Goal: Find contact information: Find contact information

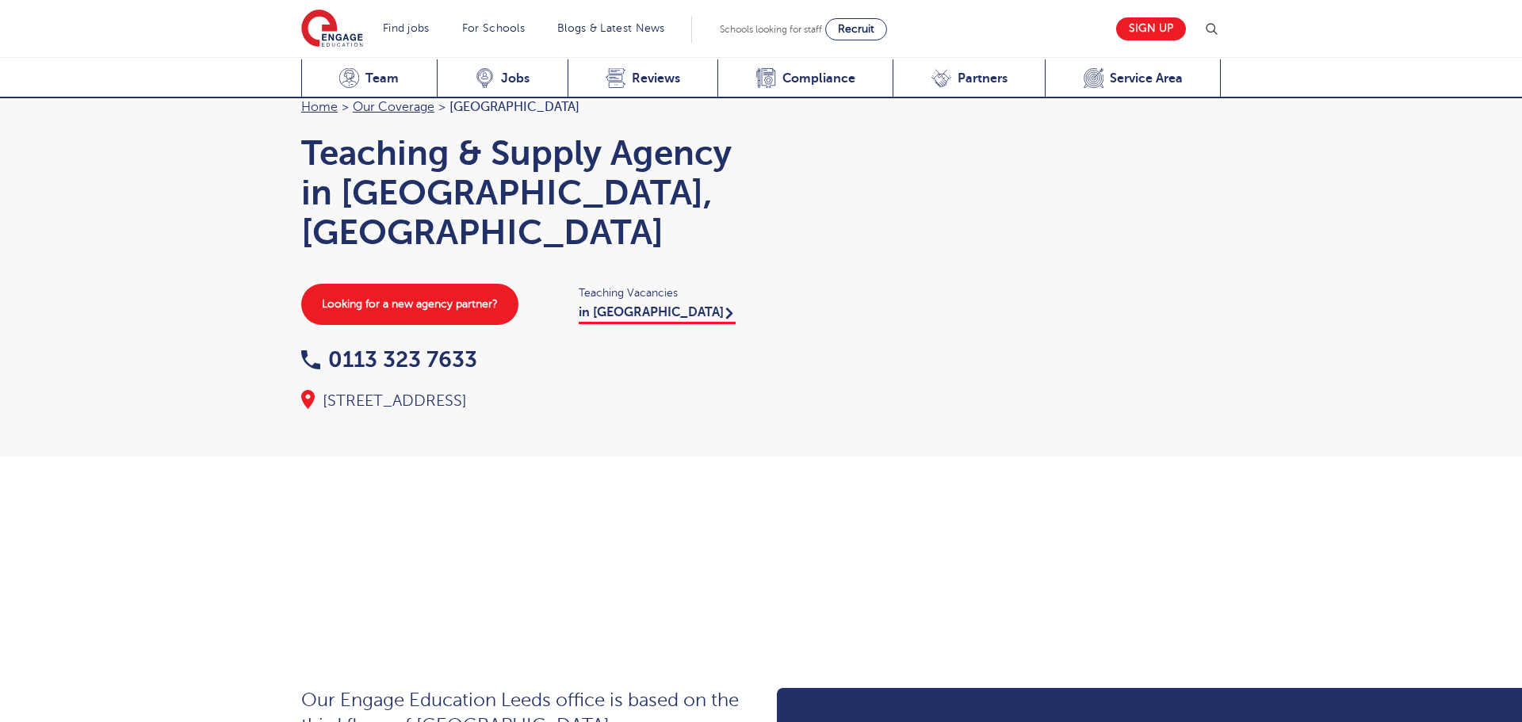
scroll to position [1731, 0]
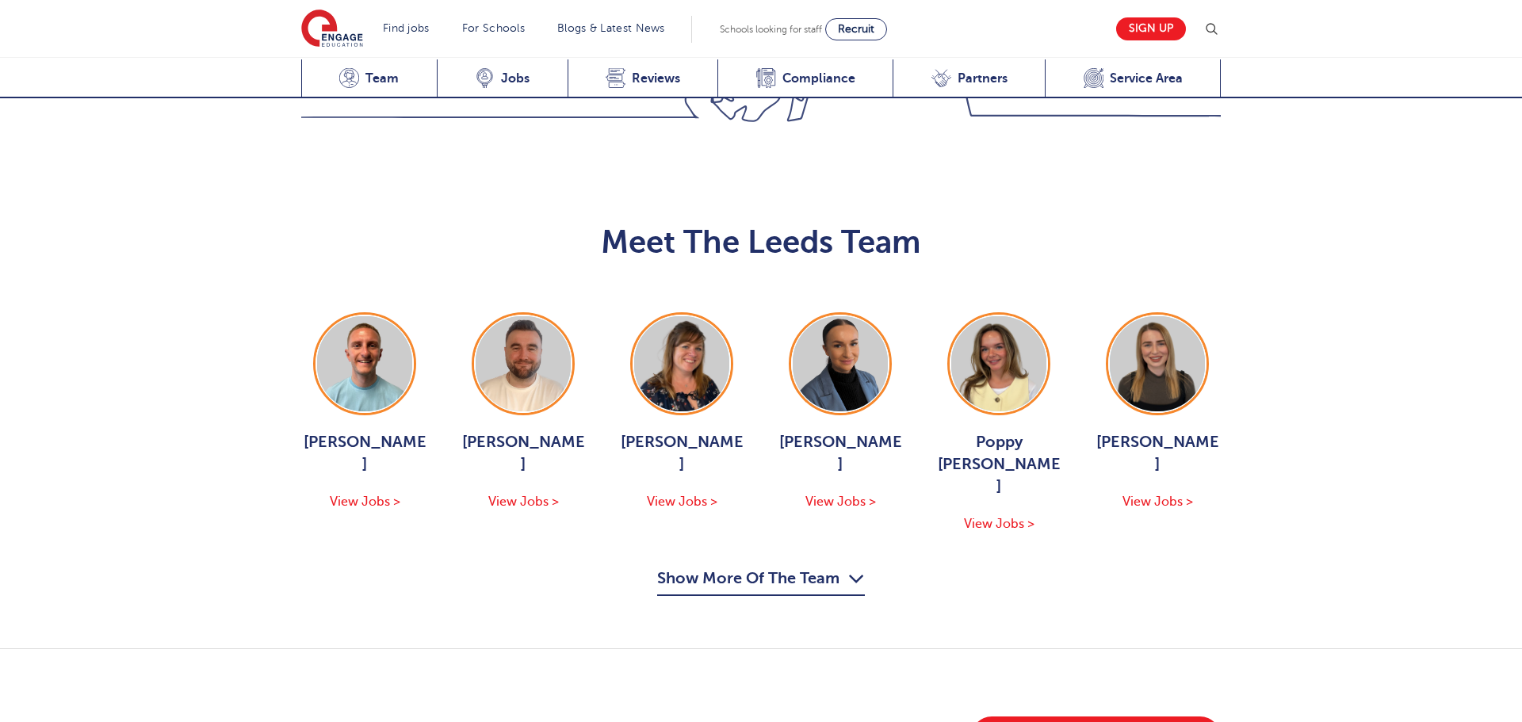
click at [519, 224] on div "Meet The Leeds Team George Dignam View Jobs > Chris Rushton View Jobs > Joanne …" at bounding box center [760, 410] width 951 height 373
click at [509, 316] on img at bounding box center [523, 363] width 95 height 95
click at [378, 316] on img at bounding box center [364, 363] width 95 height 95
click at [656, 316] on img at bounding box center [681, 363] width 95 height 95
click at [821, 316] on img at bounding box center [840, 363] width 95 height 95
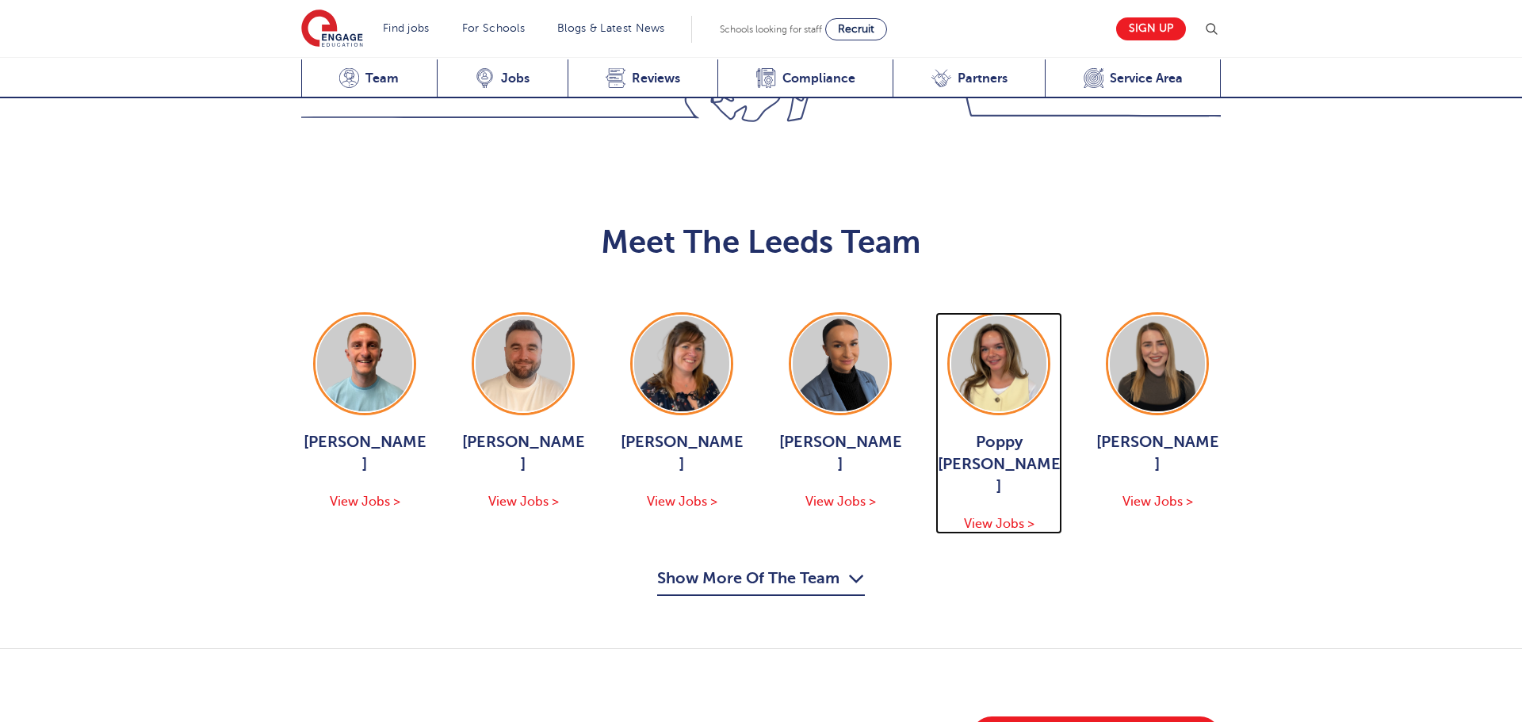
click at [991, 316] on img at bounding box center [998, 363] width 95 height 95
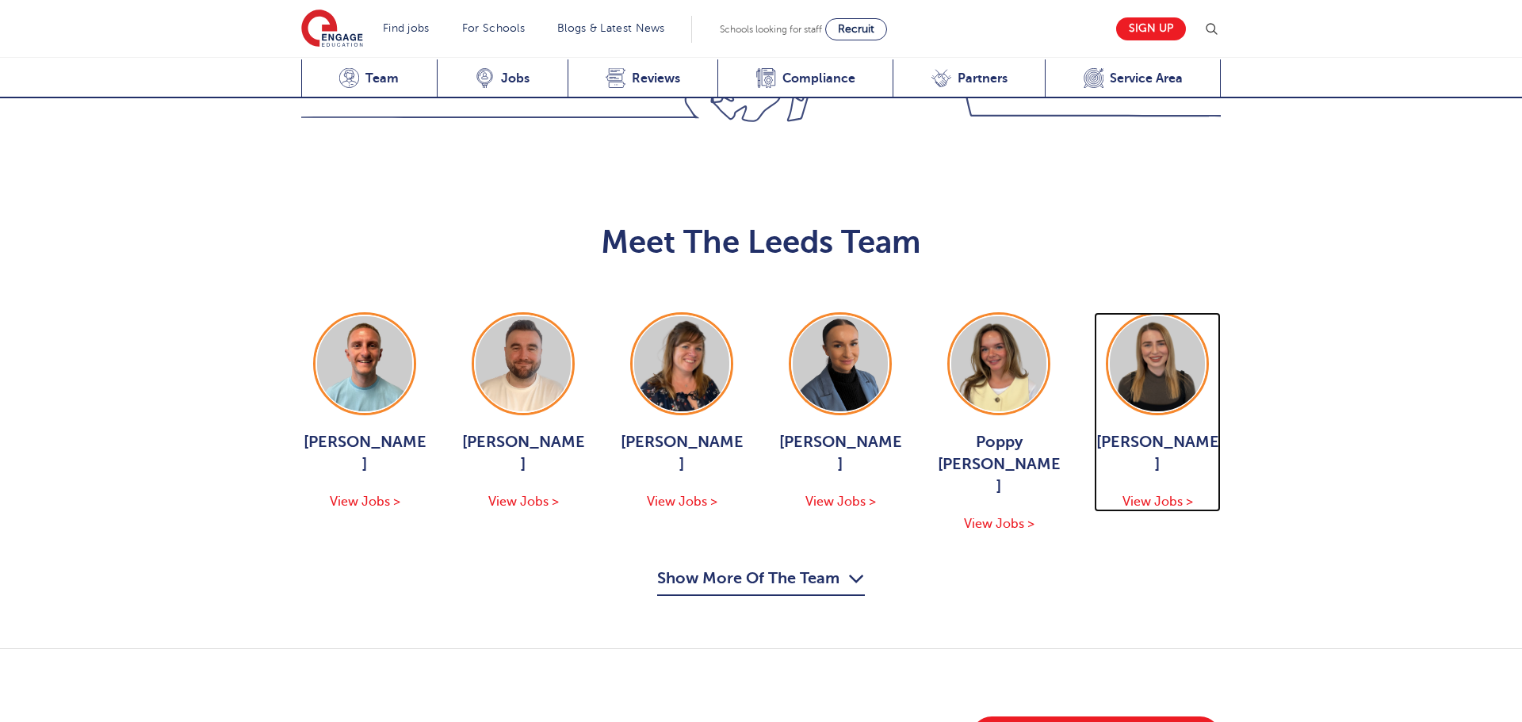
click at [1115, 316] on img at bounding box center [1157, 363] width 95 height 95
click at [777, 566] on button "Show More Of The Team" at bounding box center [761, 581] width 208 height 30
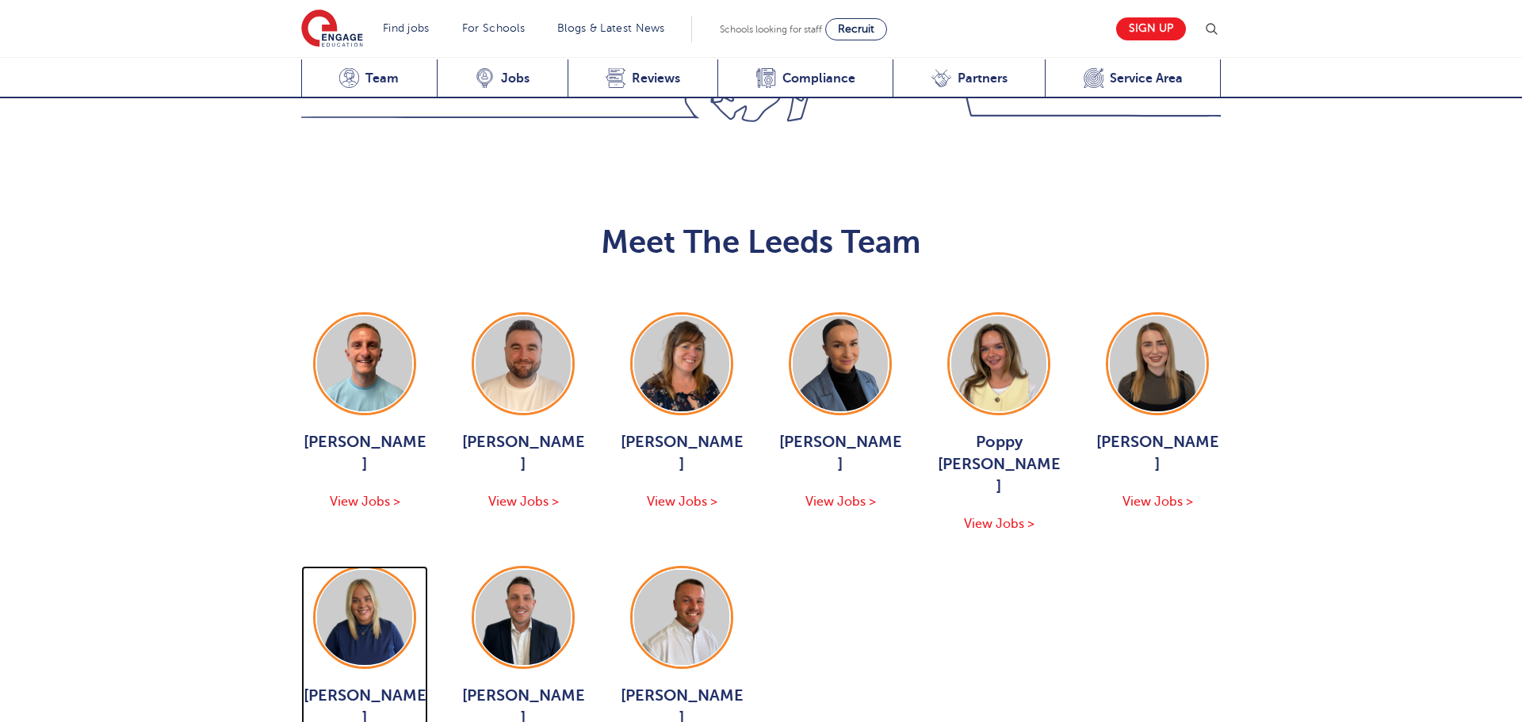
click at [382, 570] on img at bounding box center [364, 617] width 95 height 95
click at [540, 570] on img at bounding box center [523, 617] width 95 height 95
click at [654, 570] on img at bounding box center [681, 617] width 95 height 95
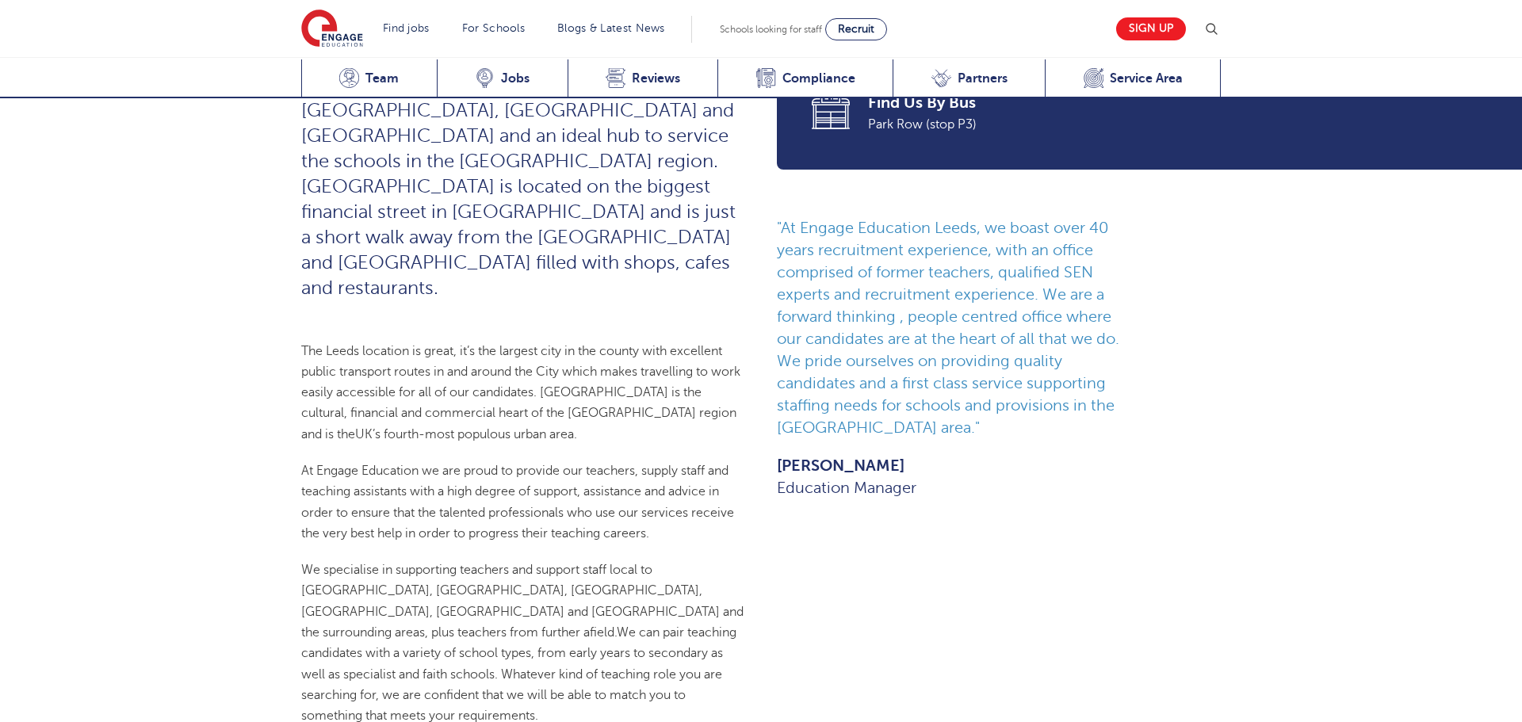
scroll to position [664, 0]
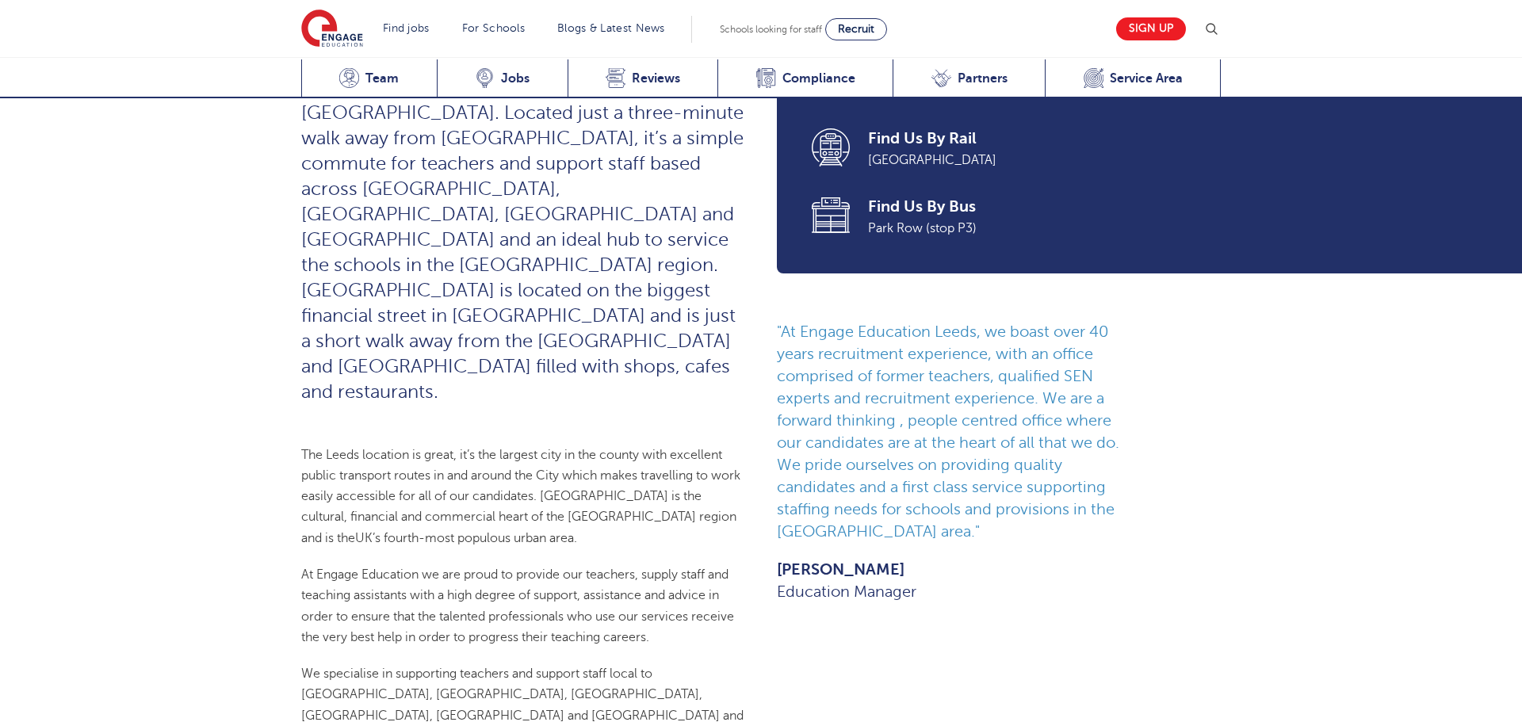
scroll to position [1739, 0]
